Goal: Task Accomplishment & Management: Use online tool/utility

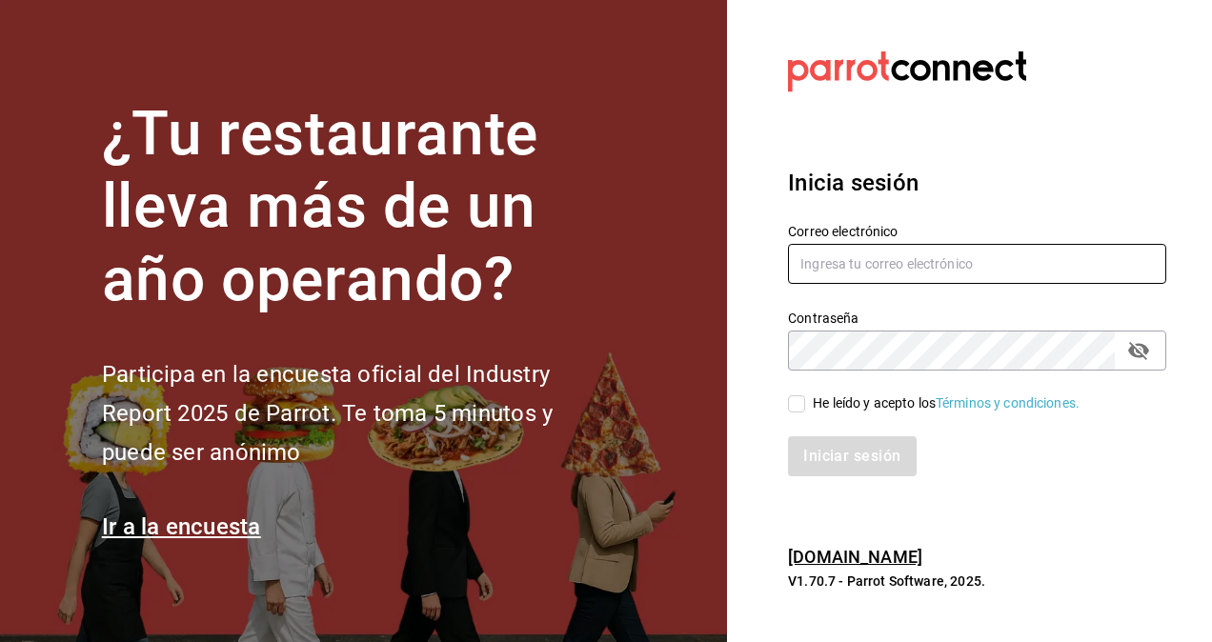
type input "hugo.cordero@grupocosteno.com"
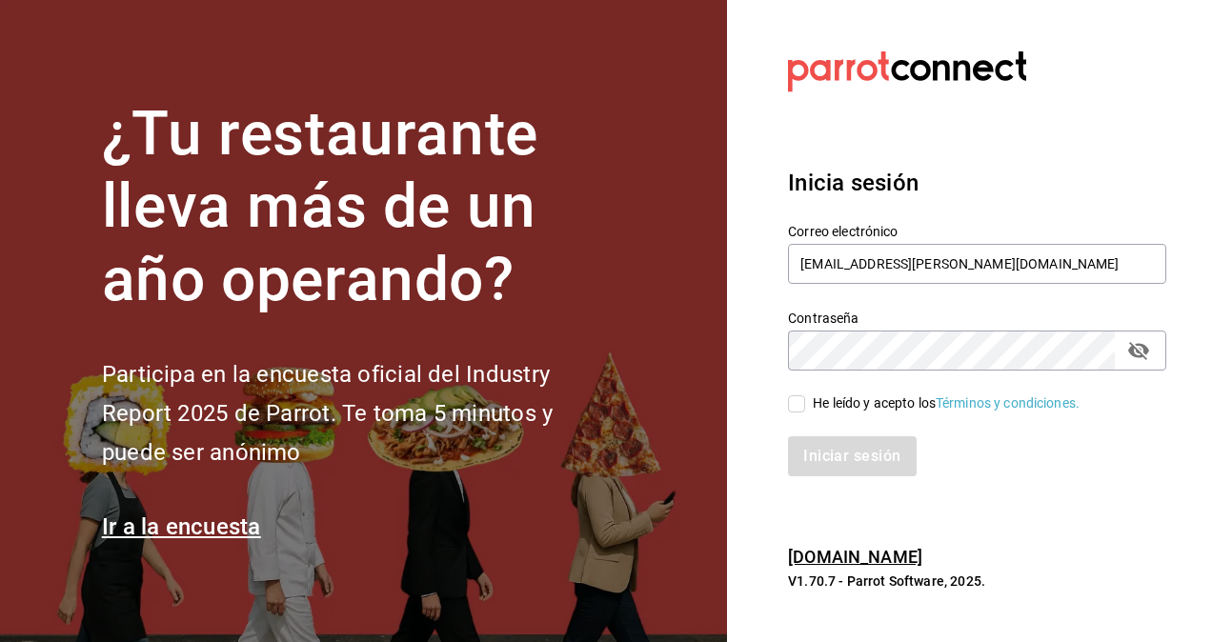
click at [802, 400] on input "He leído y acepto los Términos y condiciones." at bounding box center [796, 403] width 17 height 17
checkbox input "true"
click at [828, 442] on button "Iniciar sesión" at bounding box center [853, 456] width 130 height 40
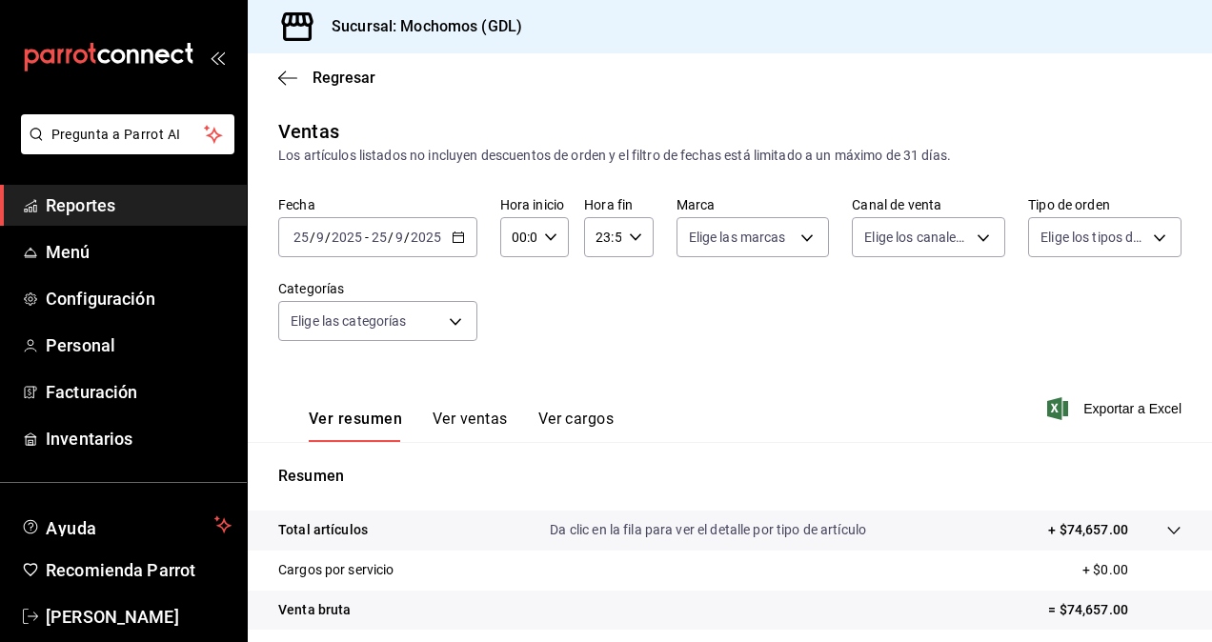
click at [379, 240] on input "25" at bounding box center [379, 237] width 17 height 15
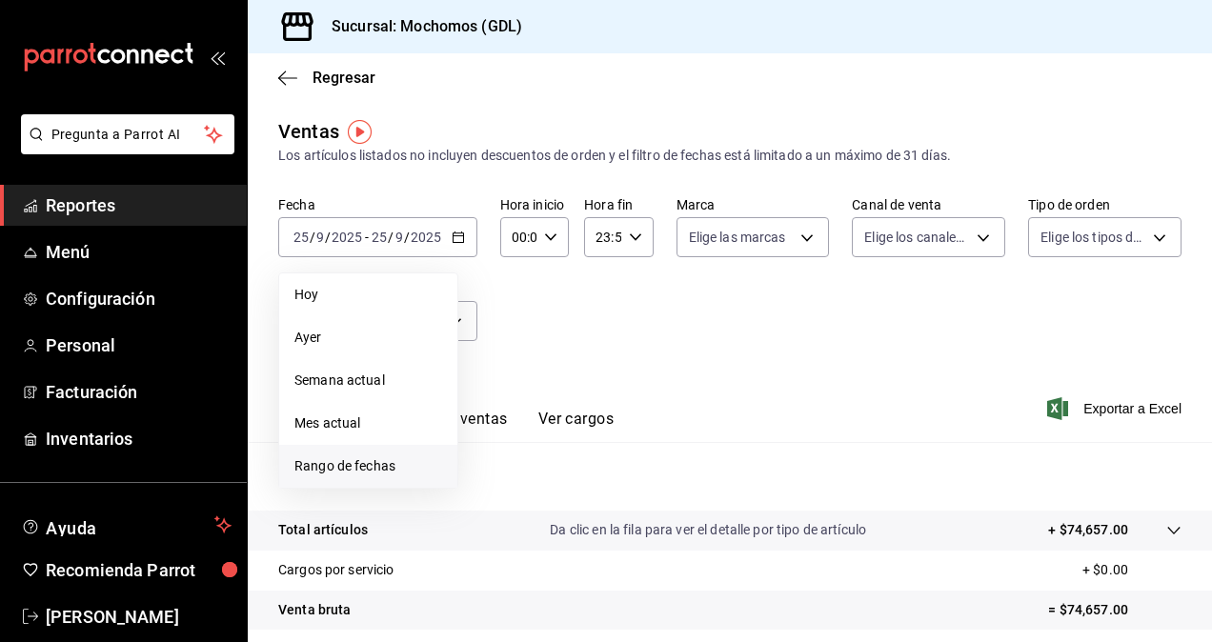
click at [375, 463] on span "Rango de fechas" at bounding box center [368, 466] width 148 height 20
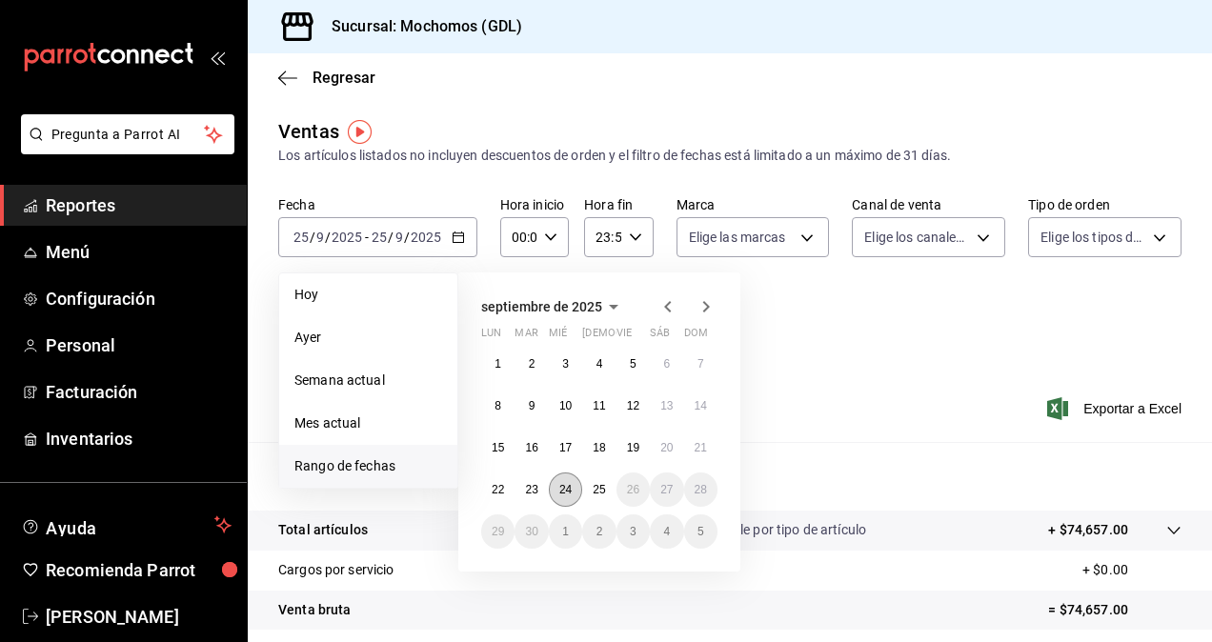
click at [572, 498] on button "24" at bounding box center [565, 489] width 33 height 34
click at [596, 491] on abbr "25" at bounding box center [598, 489] width 12 height 13
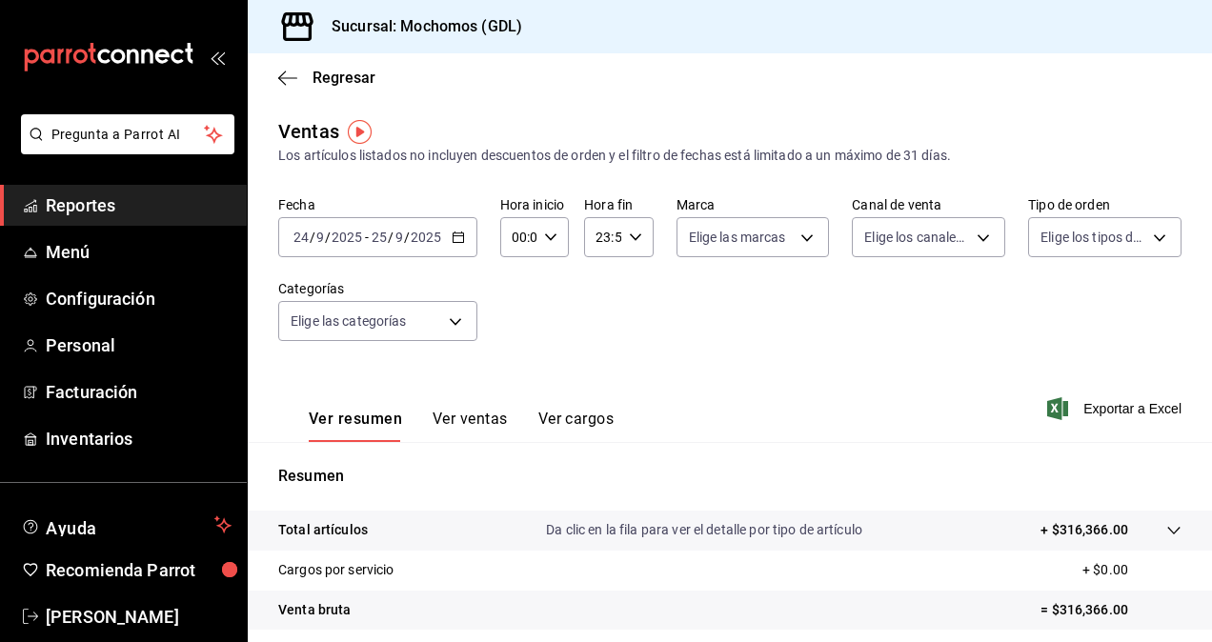
click at [545, 230] on div "00:00 Hora inicio" at bounding box center [534, 237] width 69 height 40
click at [513, 378] on span "02" at bounding box center [515, 377] width 4 height 15
click at [541, 238] on div at bounding box center [606, 321] width 1212 height 642
click at [544, 238] on icon "button" at bounding box center [550, 237] width 13 height 13
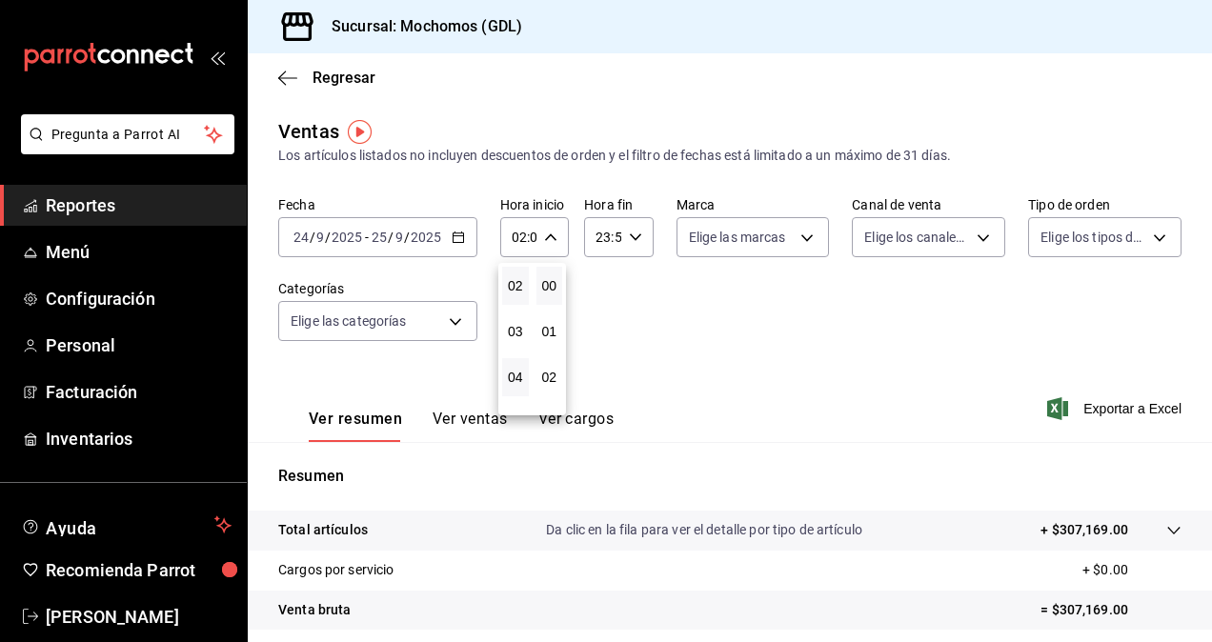
click at [508, 358] on button "04" at bounding box center [515, 377] width 27 height 38
type input "04:00"
click at [678, 266] on div at bounding box center [606, 321] width 1212 height 642
click at [715, 234] on body "Pregunta a Parrot AI Reportes Menú Configuración Personal Facturación Inventari…" at bounding box center [606, 321] width 1212 height 642
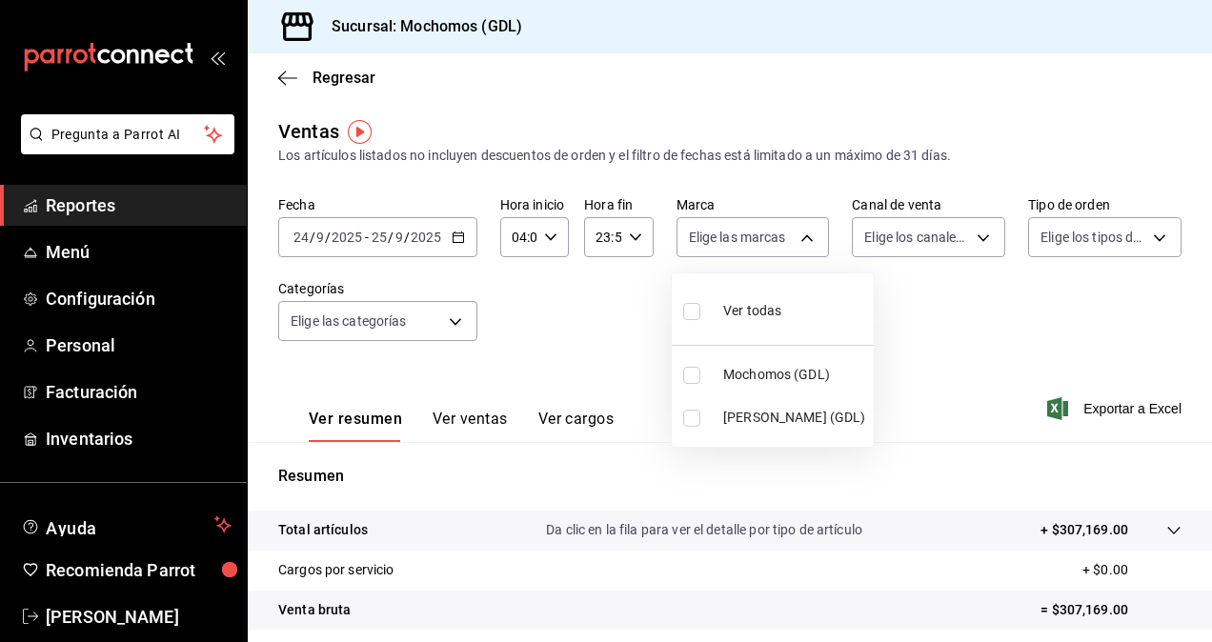
click at [690, 411] on input "checkbox" at bounding box center [691, 418] width 17 height 17
checkbox input "true"
type input "9cac9703-0c5a-4d8b-addd-5b6b571d65b9"
click at [861, 343] on div at bounding box center [606, 321] width 1212 height 642
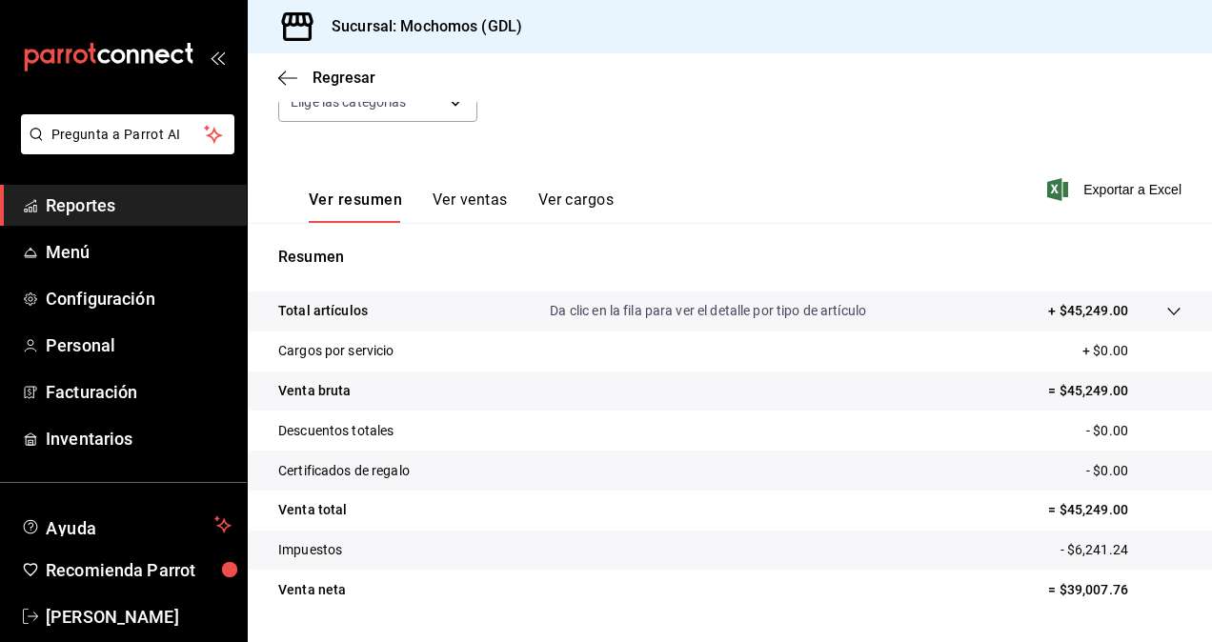
scroll to position [271, 0]
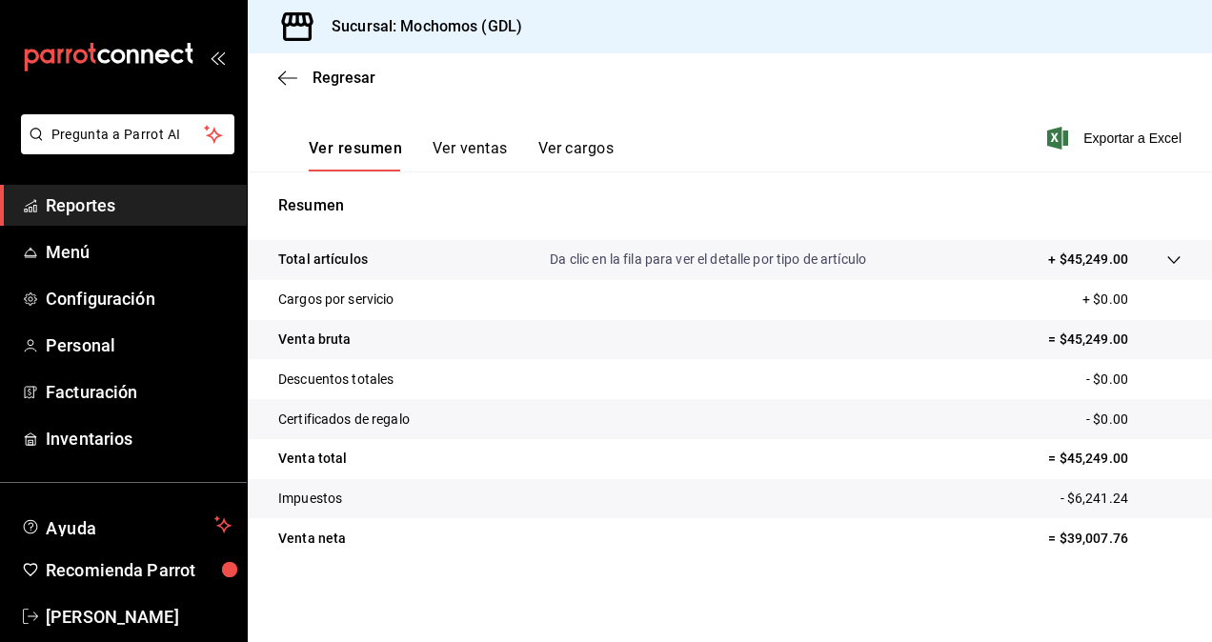
click at [1088, 534] on p "= $39,007.76" at bounding box center [1114, 539] width 133 height 20
copy p "39,007.76"
click at [1152, 131] on span "Exportar a Excel" at bounding box center [1116, 138] width 130 height 23
